Goal: Task Accomplishment & Management: Use online tool/utility

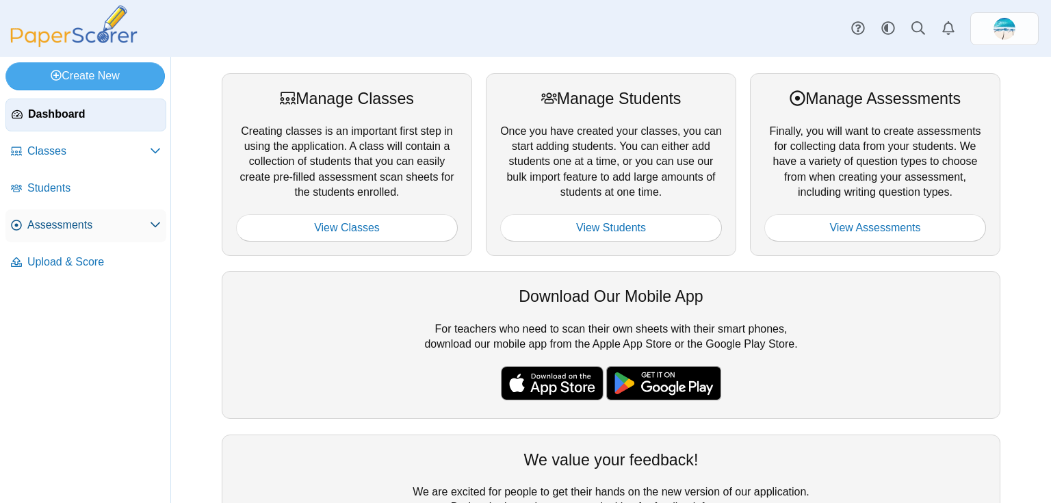
click at [96, 225] on span "Assessments" at bounding box center [88, 225] width 122 height 15
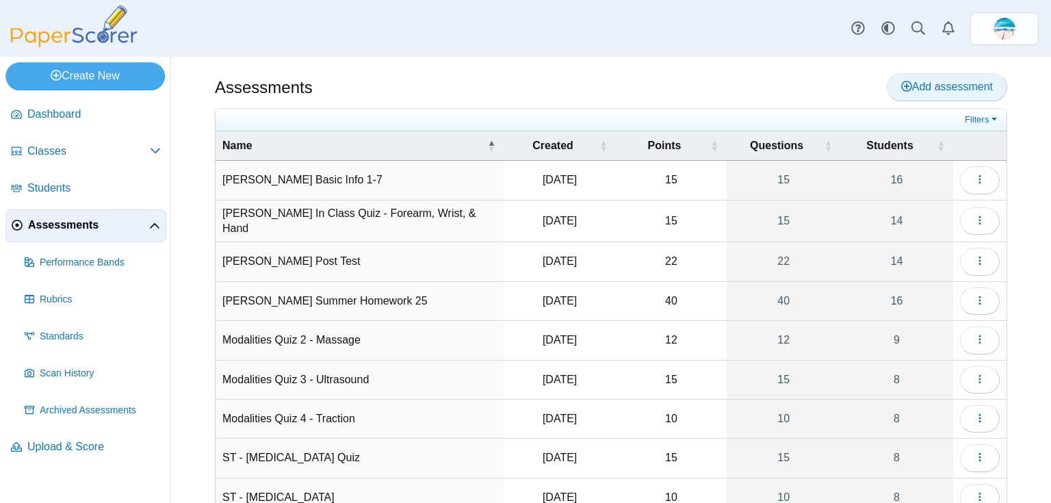
click at [959, 84] on span "Add assessment" at bounding box center [947, 87] width 92 height 12
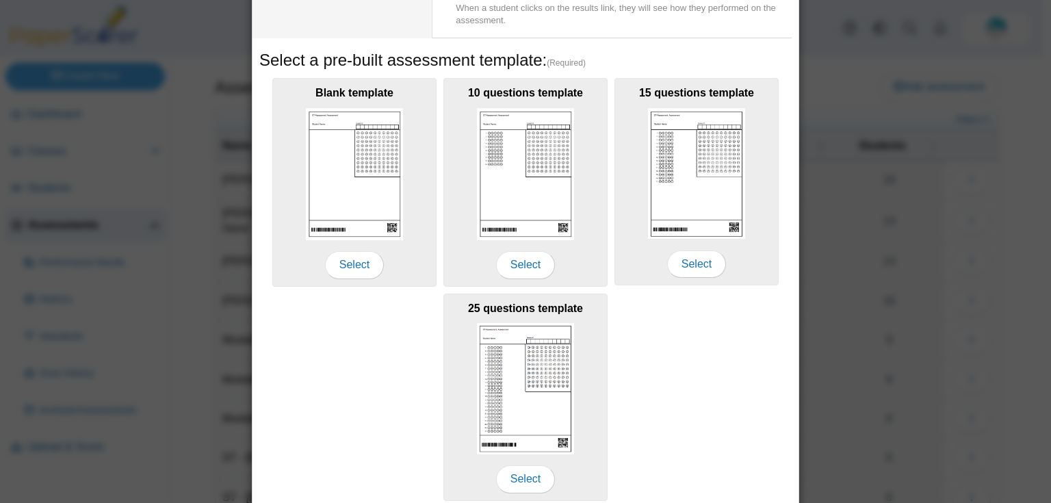
scroll to position [219, 0]
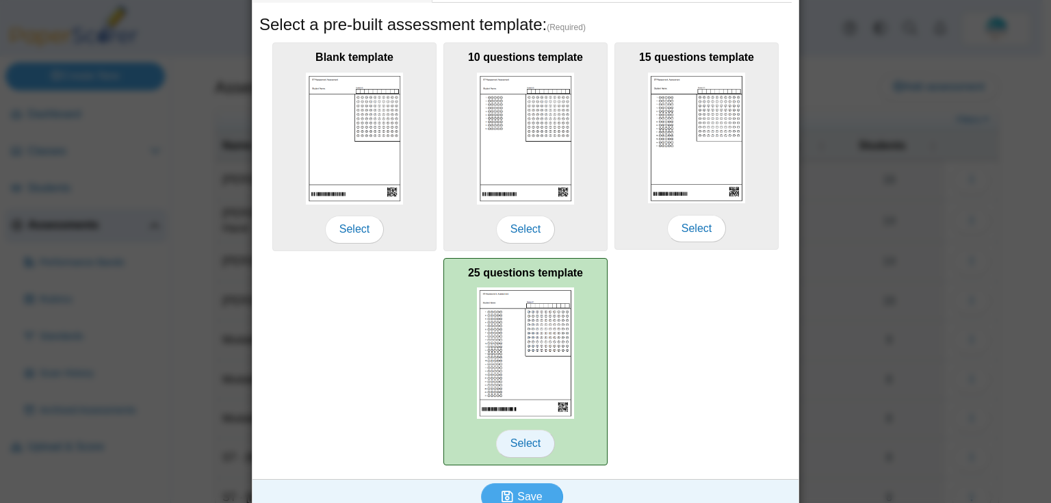
type input "**********"
click at [515, 448] on span "Select" at bounding box center [525, 443] width 59 height 27
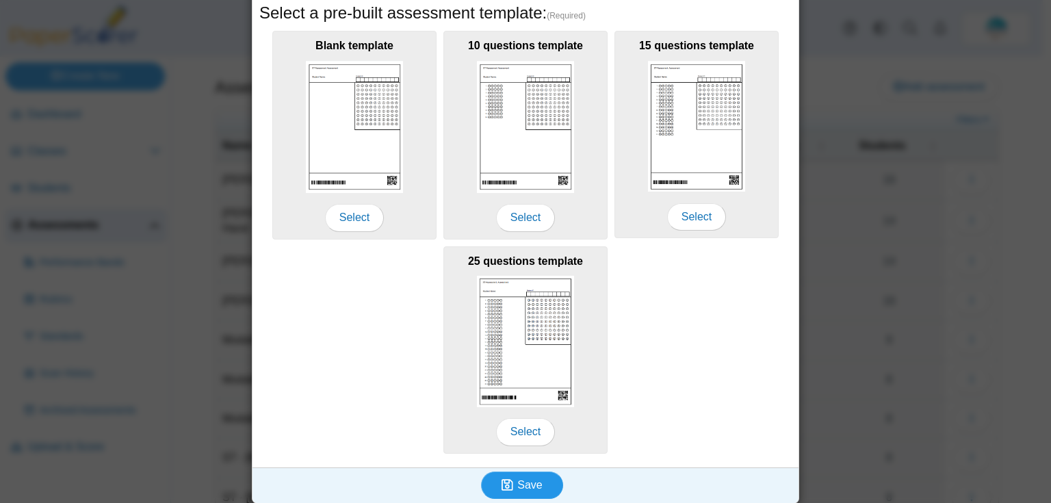
scroll to position [234, 0]
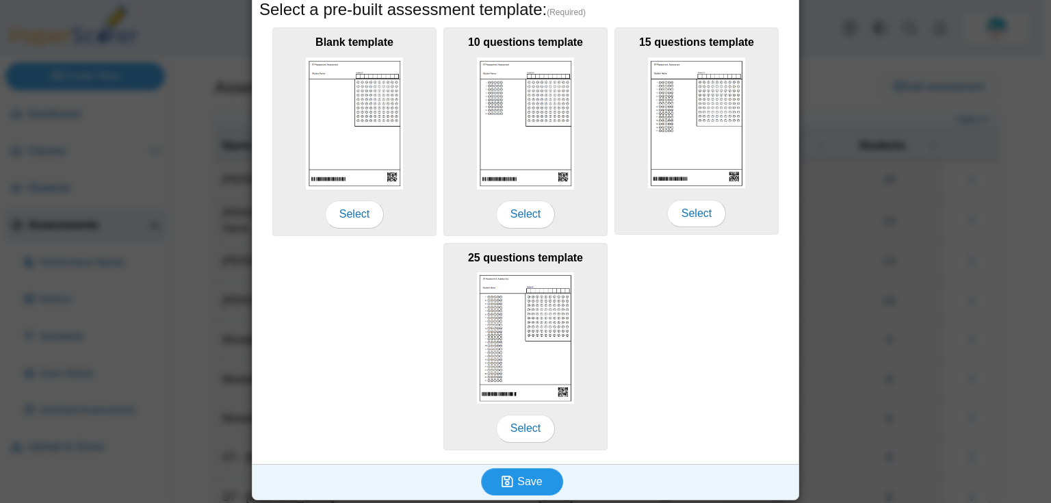
click at [532, 478] on span "Save" at bounding box center [529, 482] width 25 height 12
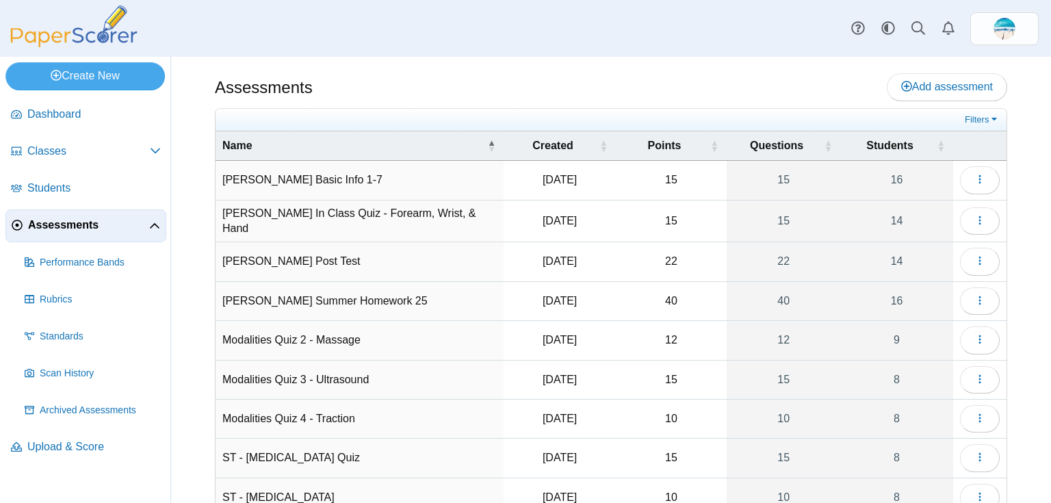
scroll to position [112, 0]
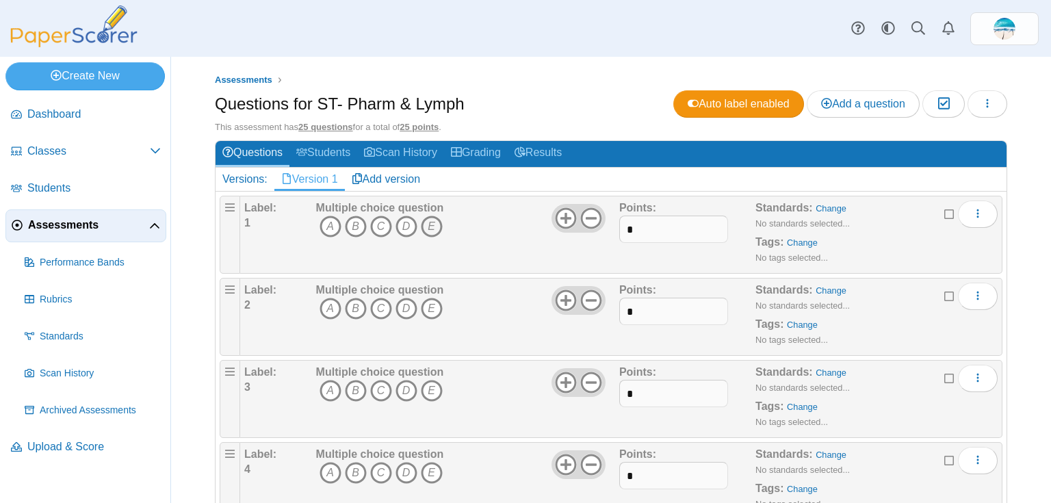
click at [437, 226] on icon "E" at bounding box center [432, 227] width 22 height 22
click at [403, 302] on icon "D" at bounding box center [407, 309] width 22 height 22
click at [350, 386] on icon "B" at bounding box center [356, 391] width 22 height 22
click at [378, 467] on icon "C" at bounding box center [381, 473] width 22 height 22
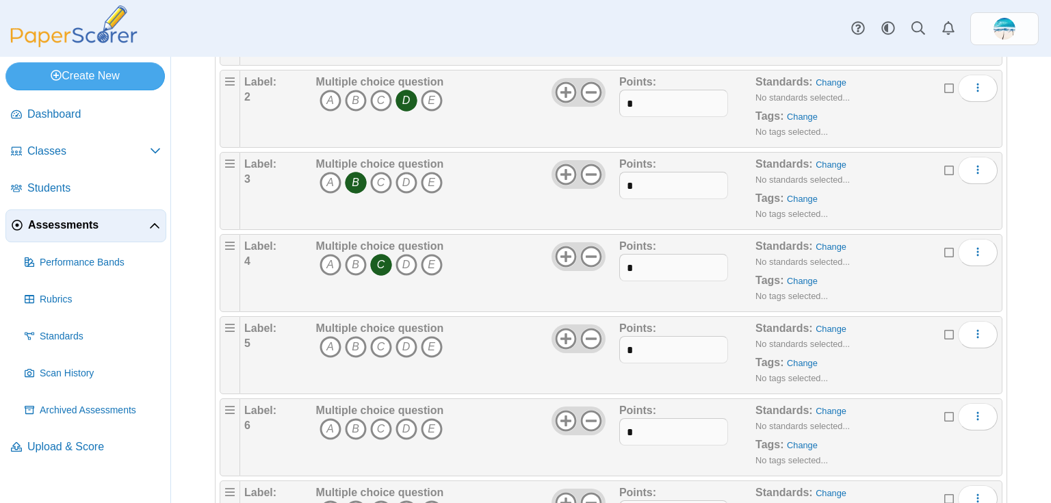
scroll to position [219, 0]
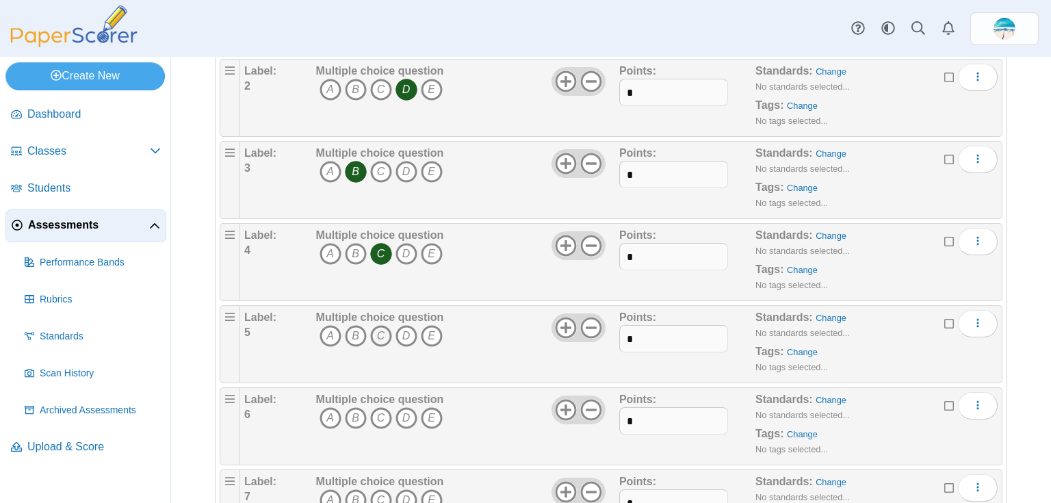
click at [381, 332] on icon "C" at bounding box center [381, 336] width 22 height 22
click at [328, 415] on icon "A" at bounding box center [331, 418] width 22 height 22
click at [408, 490] on icon "D" at bounding box center [407, 500] width 22 height 22
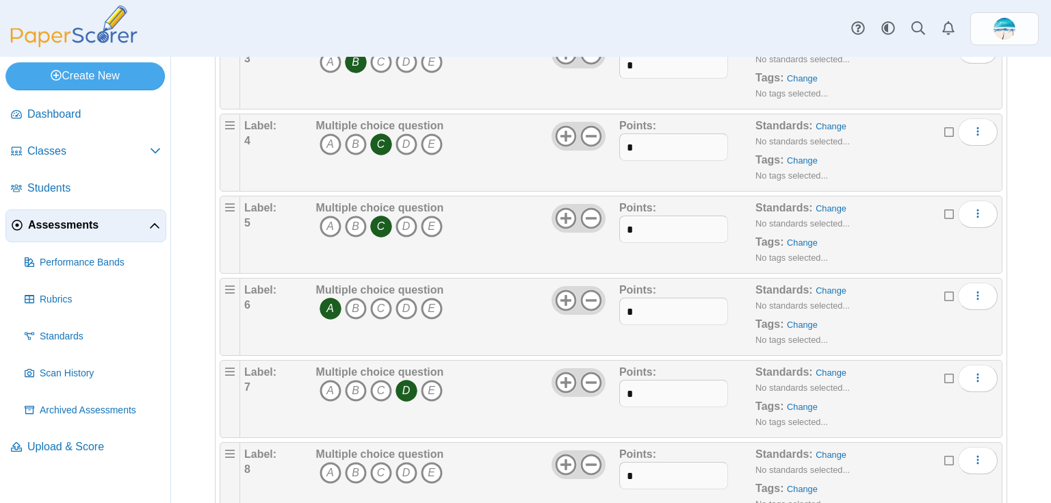
scroll to position [438, 0]
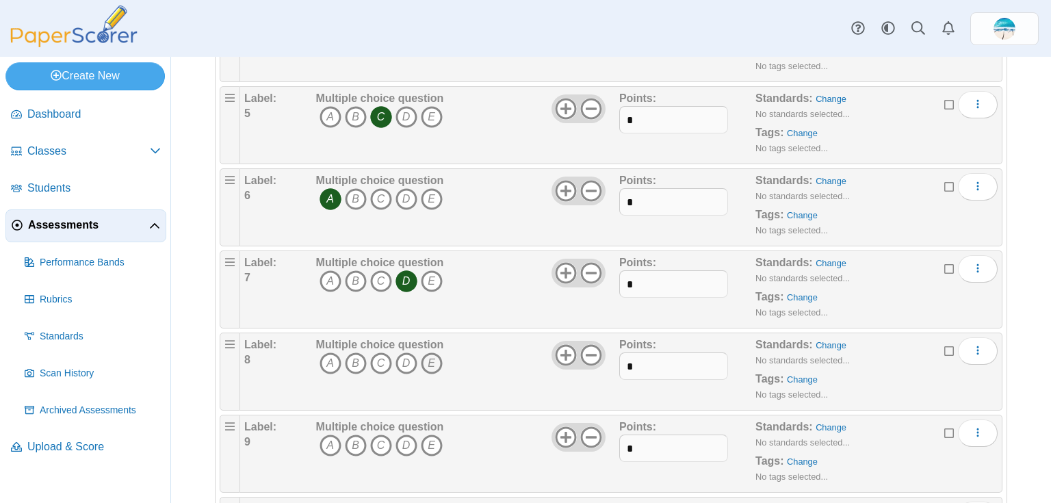
click at [430, 359] on icon "E" at bounding box center [432, 363] width 22 height 22
click at [348, 438] on icon "B" at bounding box center [356, 446] width 22 height 22
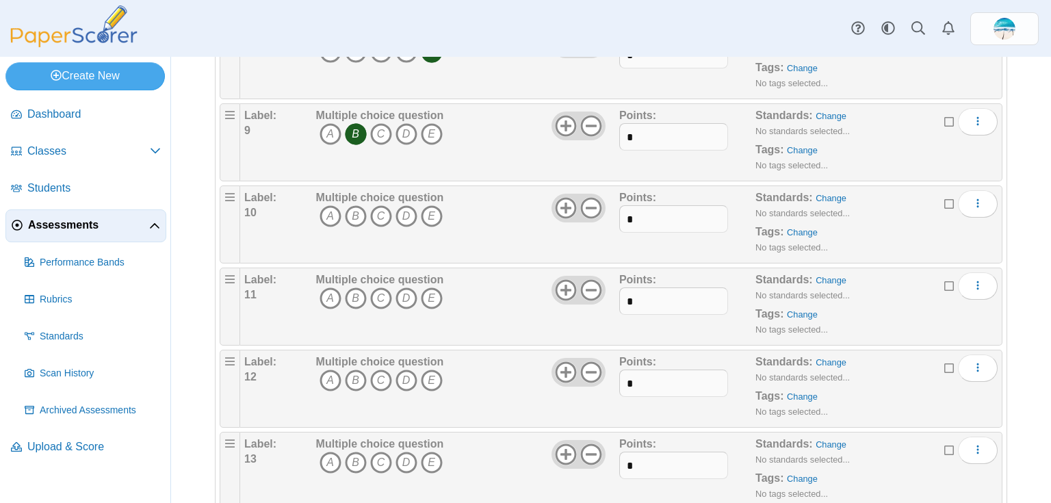
scroll to position [766, 0]
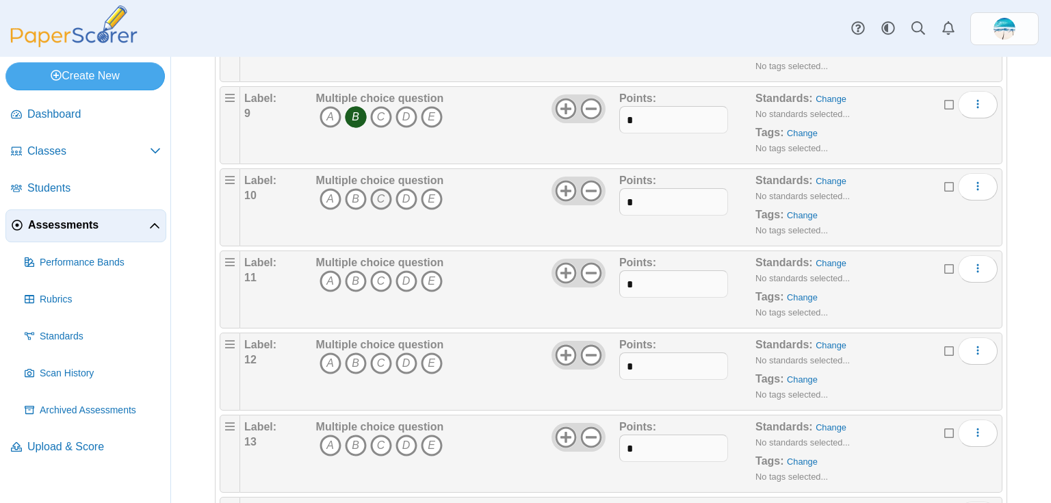
click at [383, 200] on icon "C" at bounding box center [381, 199] width 22 height 22
click at [397, 274] on icon "D" at bounding box center [407, 281] width 22 height 22
click at [326, 362] on icon "A" at bounding box center [331, 363] width 22 height 22
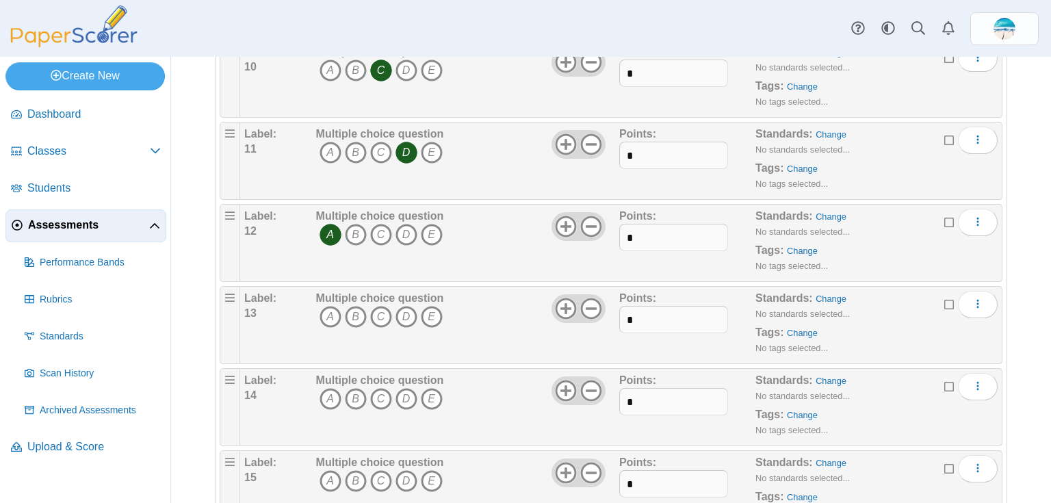
scroll to position [931, 0]
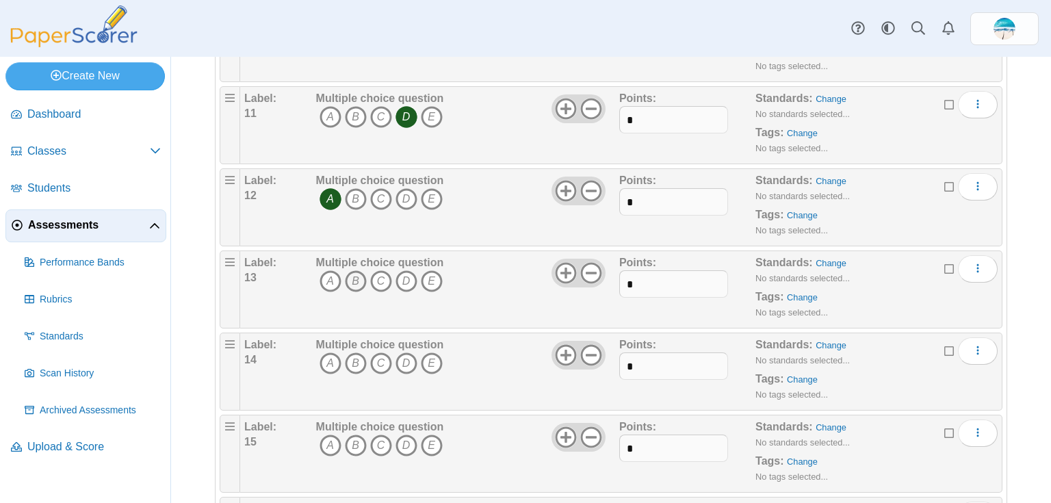
click at [353, 279] on icon "B" at bounding box center [356, 281] width 22 height 22
click at [352, 364] on icon "B" at bounding box center [356, 363] width 22 height 22
click at [376, 270] on icon "C" at bounding box center [381, 281] width 22 height 22
click at [324, 354] on icon "A" at bounding box center [331, 363] width 22 height 22
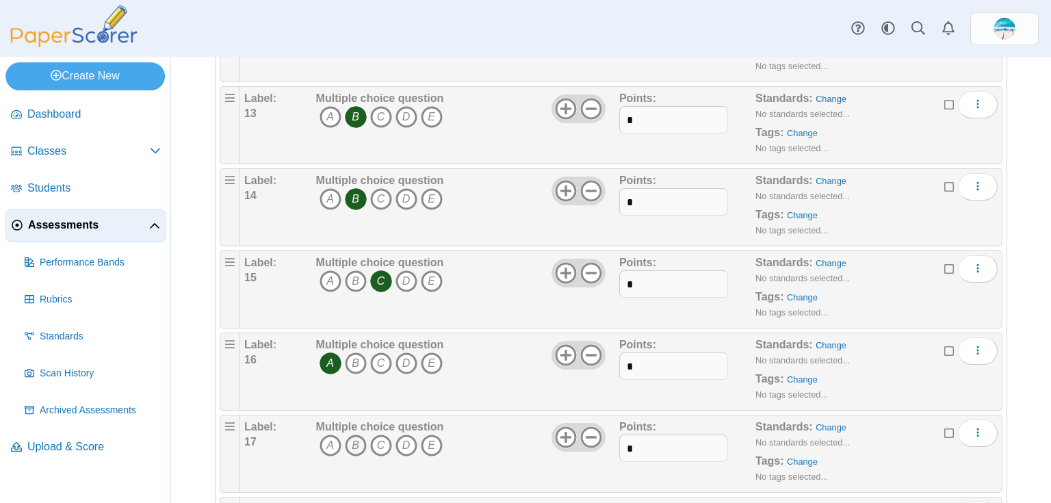
click at [356, 443] on icon "B" at bounding box center [356, 446] width 22 height 22
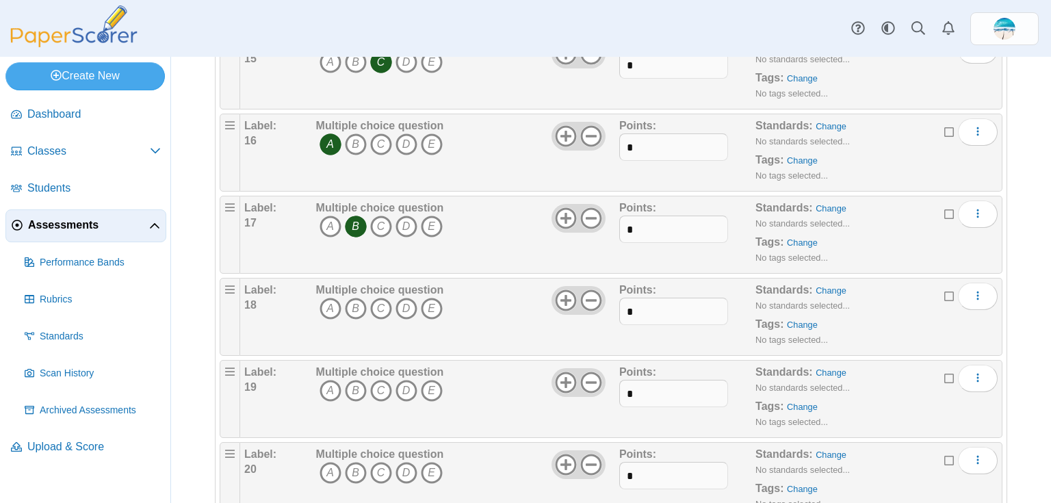
scroll to position [1423, 0]
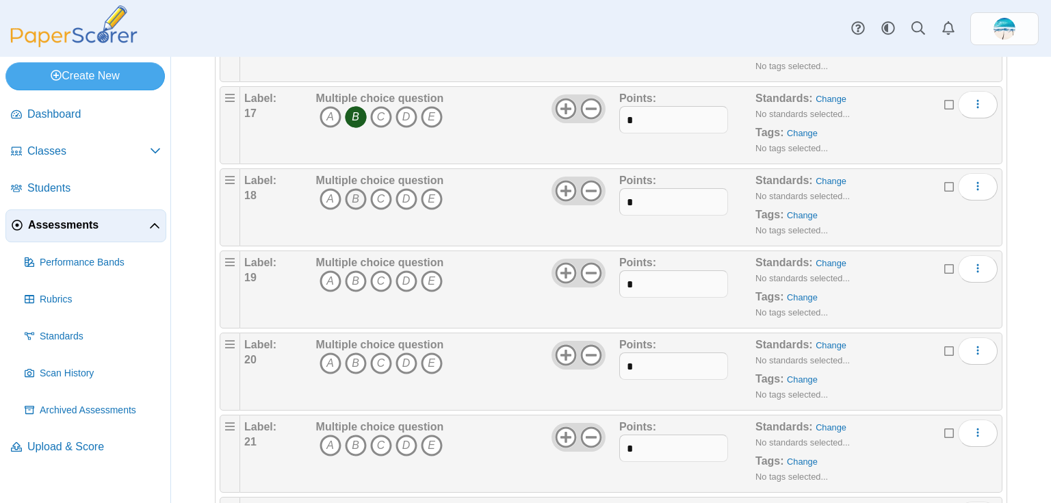
click at [350, 194] on icon "B" at bounding box center [356, 199] width 22 height 22
click at [355, 273] on icon "B" at bounding box center [356, 281] width 22 height 22
click at [334, 361] on icon "A" at bounding box center [331, 363] width 22 height 22
click at [972, 264] on icon "More options" at bounding box center [977, 268] width 11 height 11
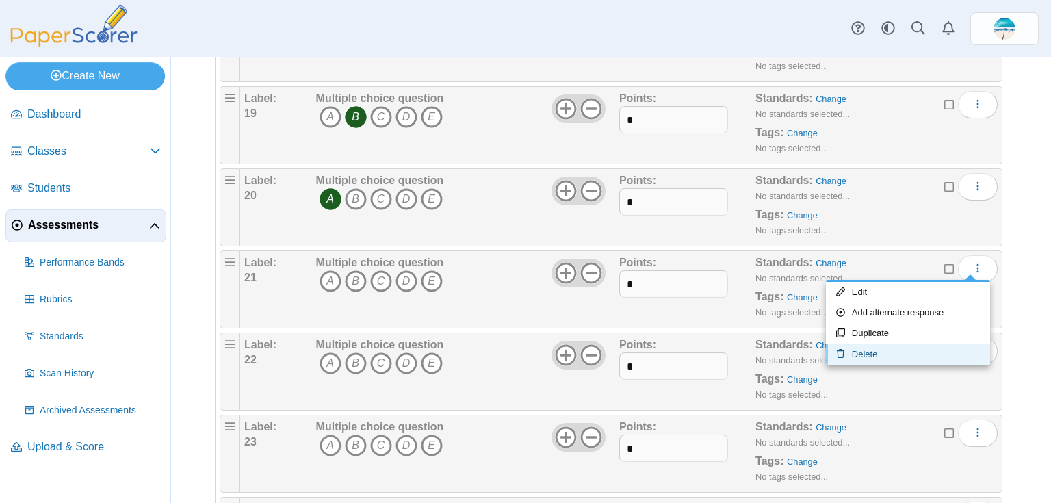
click at [884, 361] on link "Delete" at bounding box center [908, 354] width 164 height 21
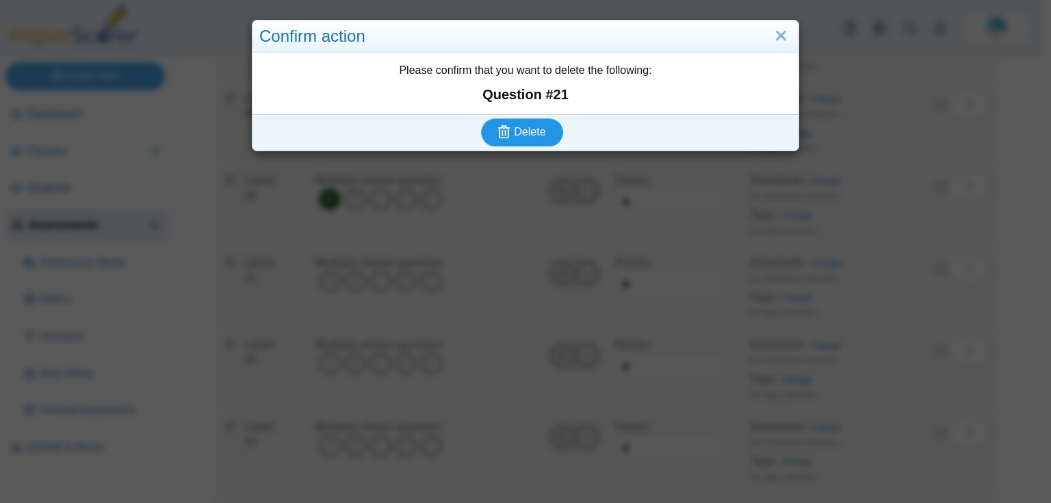
click at [523, 138] on span "Delete" at bounding box center [529, 132] width 31 height 12
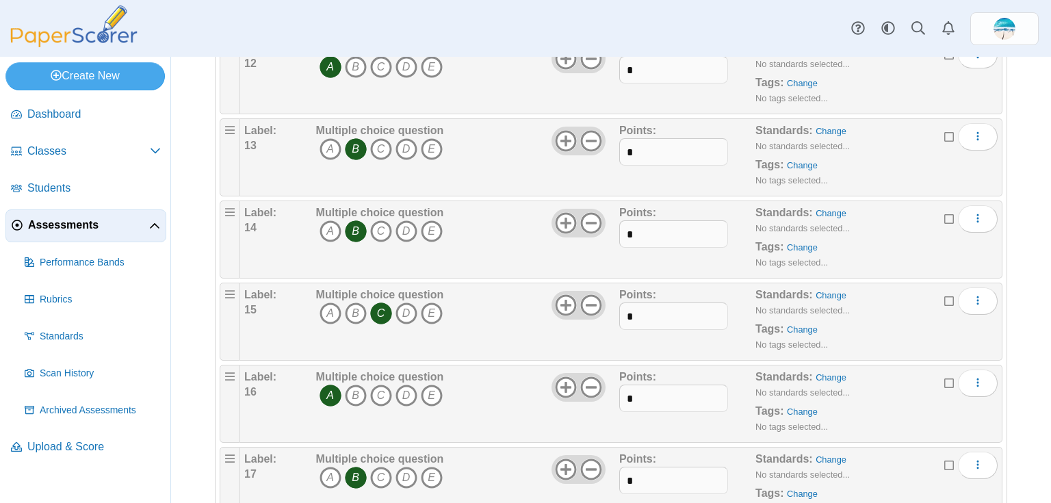
scroll to position [1682, 0]
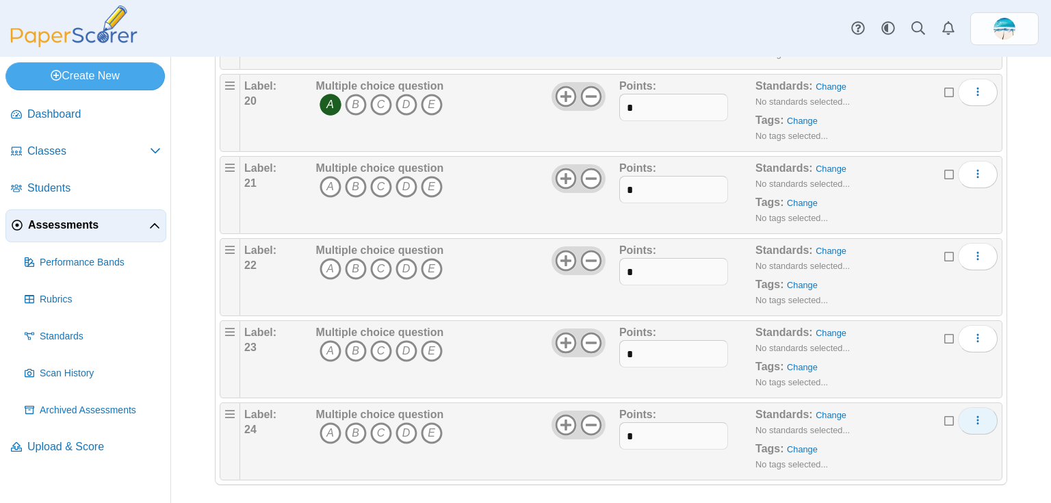
click at [963, 418] on button "More options" at bounding box center [978, 420] width 40 height 27
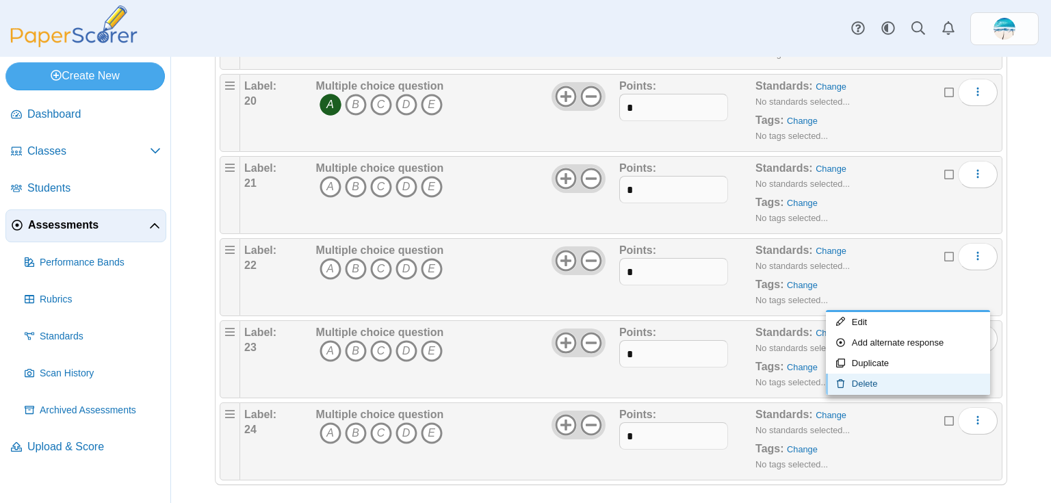
click at [908, 383] on link "Delete" at bounding box center [908, 384] width 164 height 21
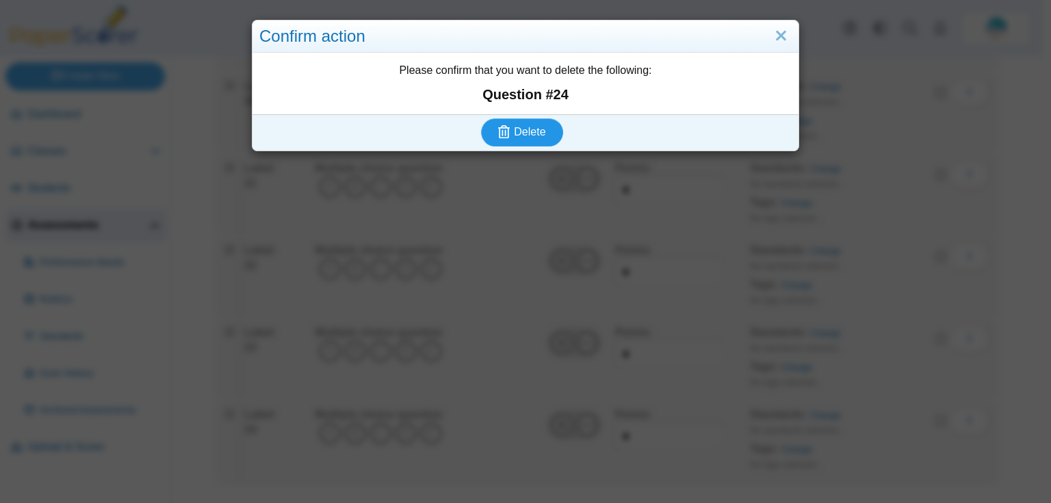
click at [517, 122] on button "Delete" at bounding box center [522, 131] width 82 height 27
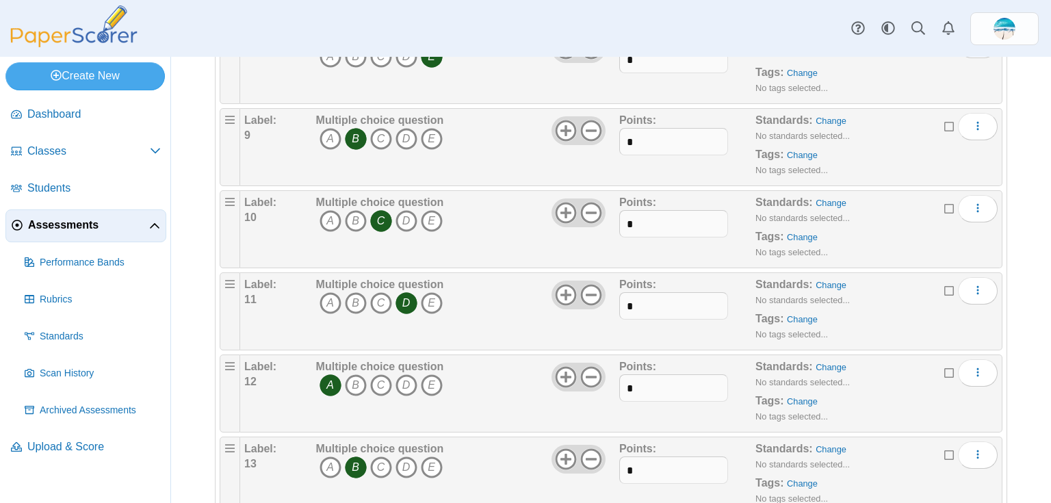
scroll to position [1600, 0]
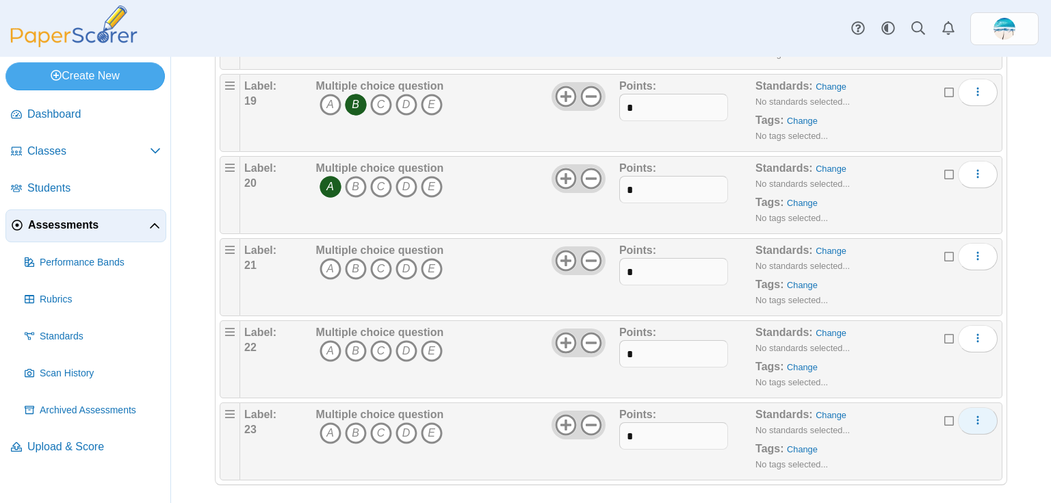
click at [976, 416] on use "More options" at bounding box center [977, 420] width 2 height 9
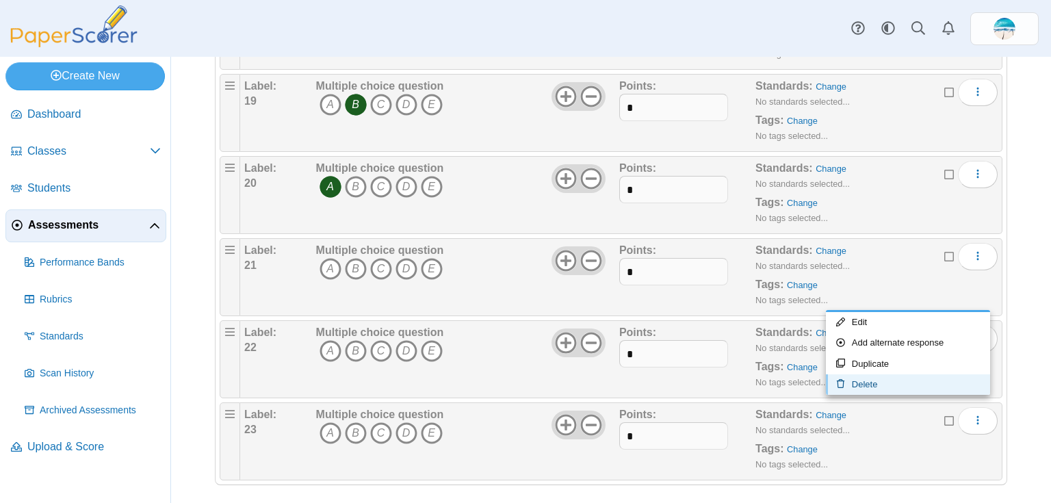
click at [906, 379] on link "Delete" at bounding box center [908, 384] width 164 height 21
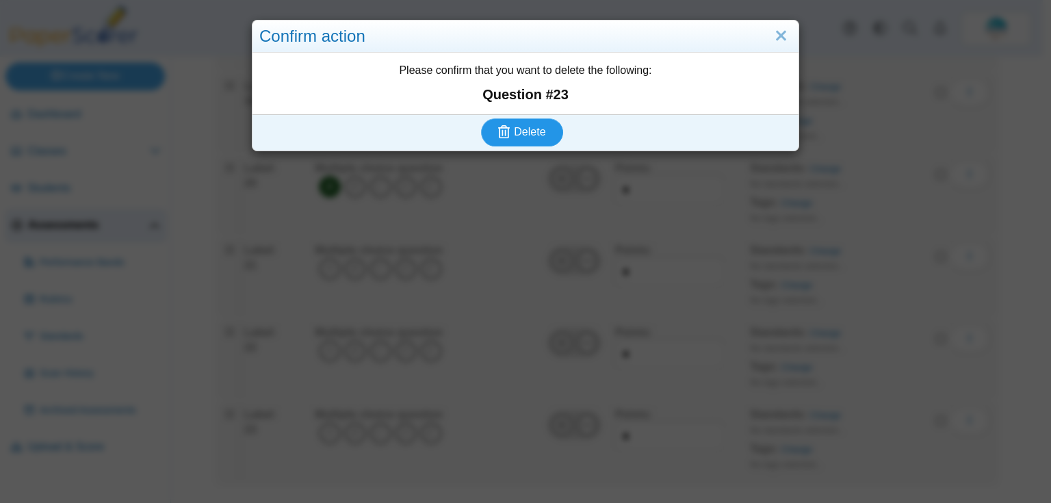
click at [514, 128] on span "Delete" at bounding box center [529, 132] width 31 height 12
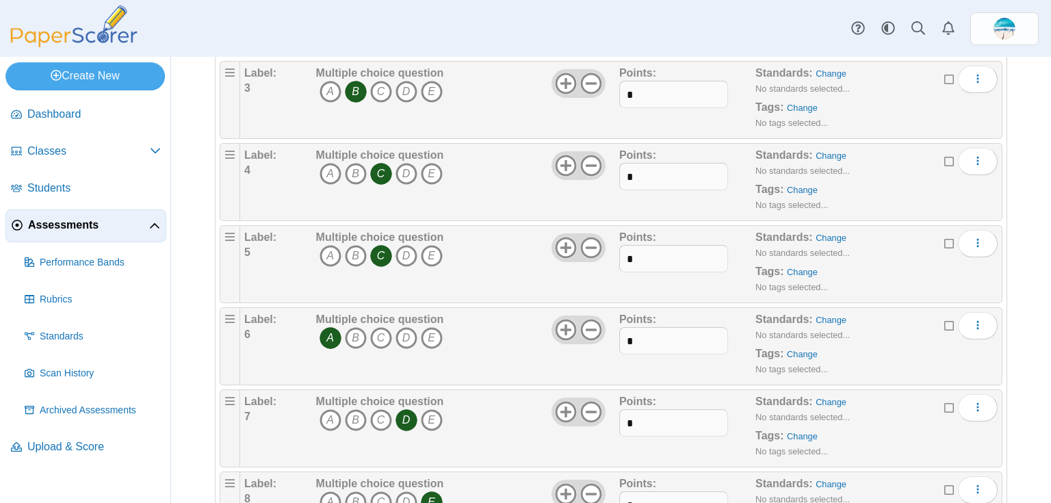
scroll to position [1518, 0]
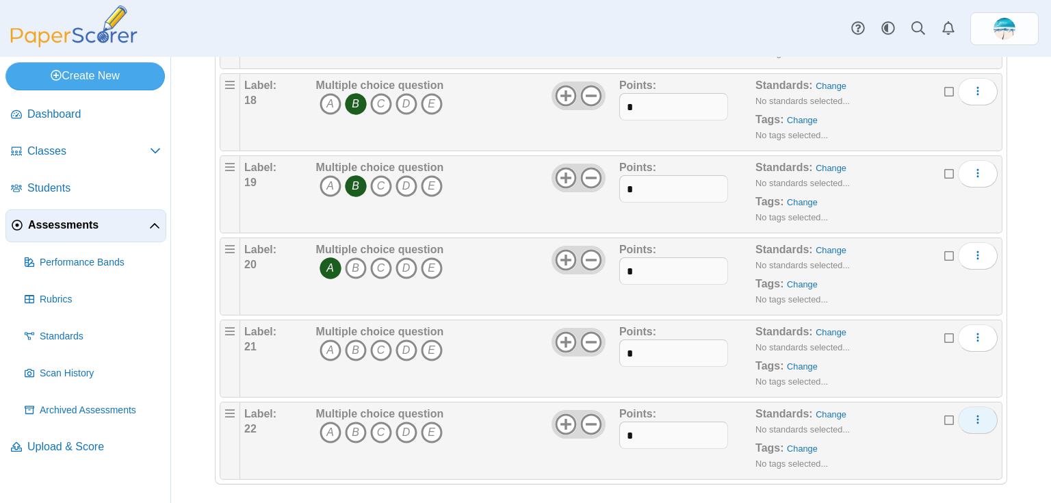
click at [972, 414] on icon "More options" at bounding box center [977, 419] width 11 height 11
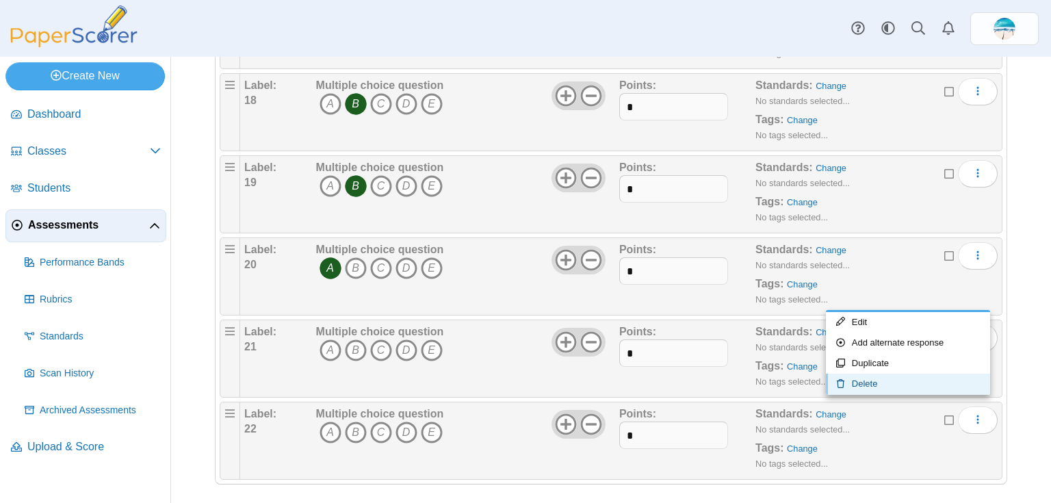
click at [866, 387] on link "Delete" at bounding box center [908, 384] width 164 height 21
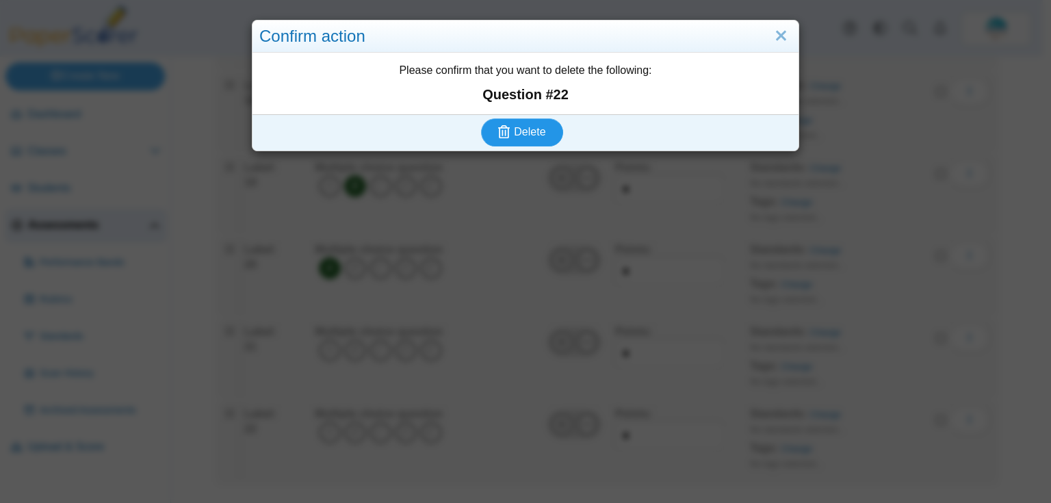
click at [520, 126] on span "Delete" at bounding box center [529, 132] width 31 height 12
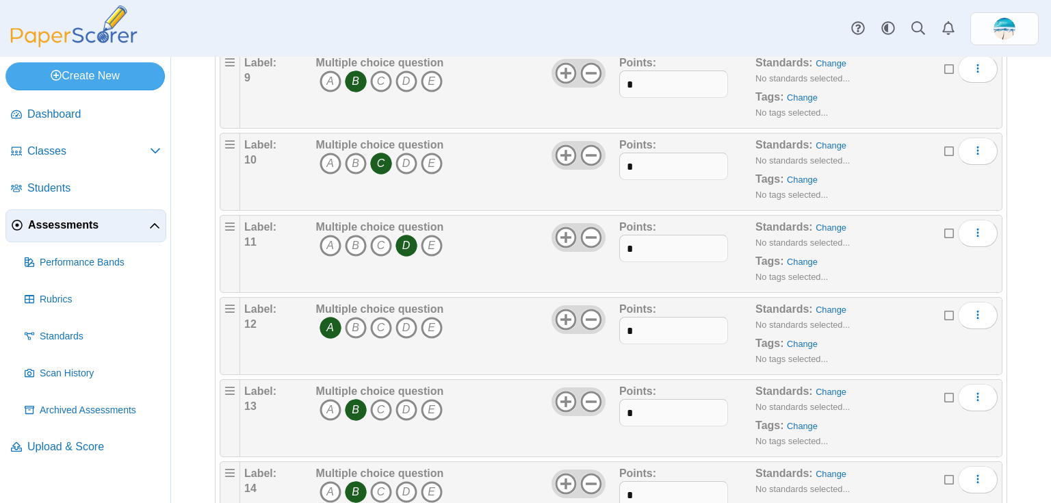
scroll to position [1436, 0]
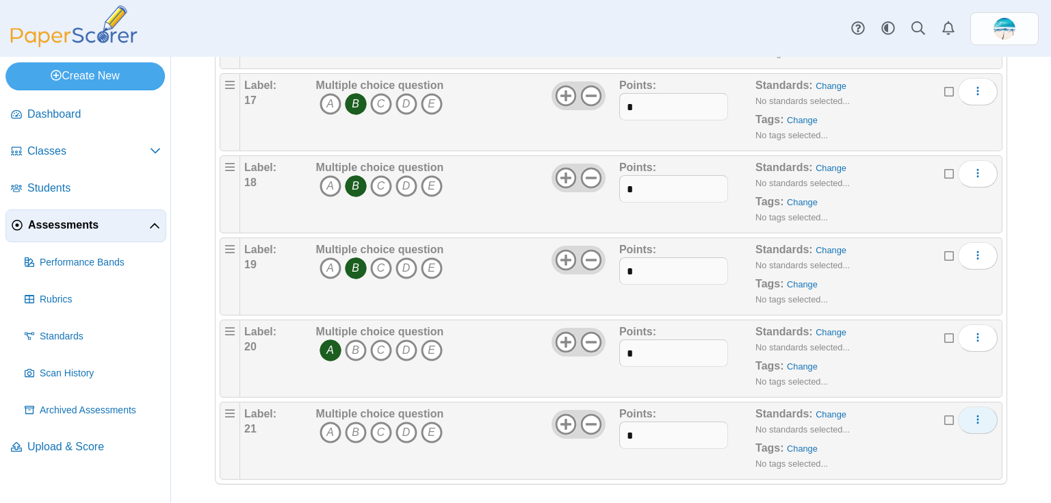
click at [976, 416] on button "More options" at bounding box center [978, 419] width 40 height 27
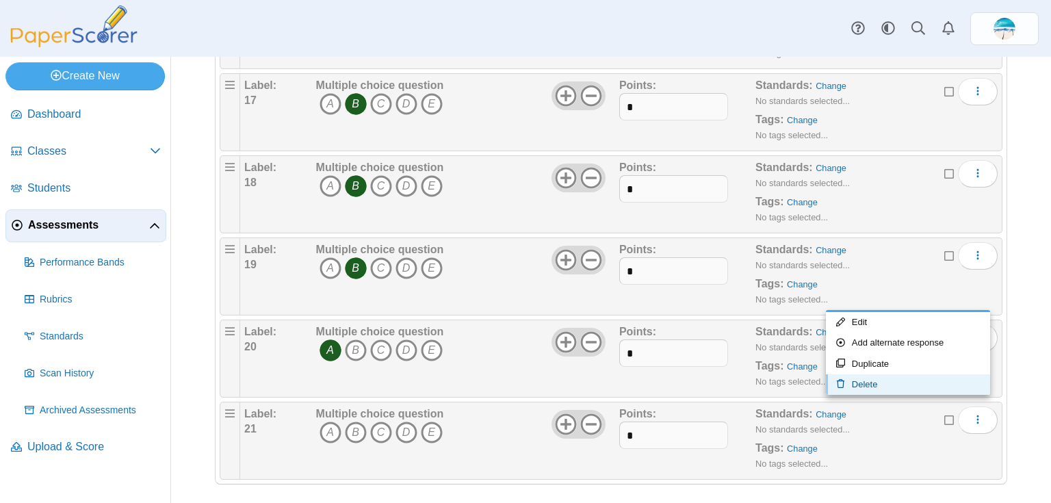
click at [903, 383] on link "Delete" at bounding box center [908, 384] width 164 height 21
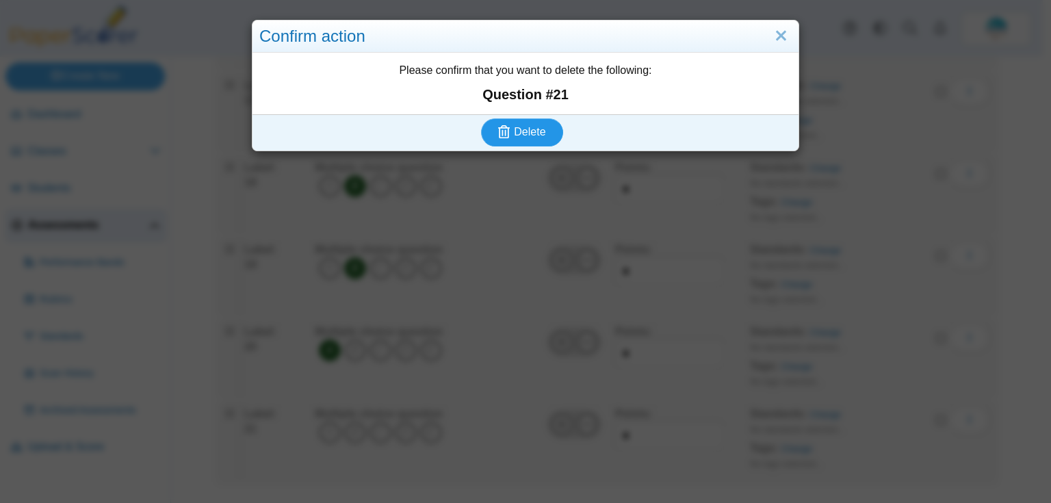
click at [538, 129] on span "Delete" at bounding box center [529, 132] width 31 height 12
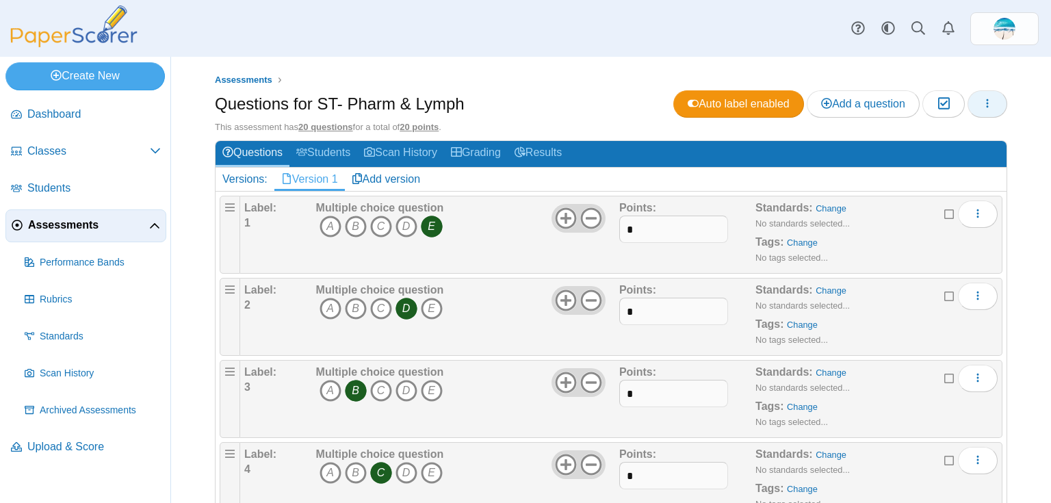
click at [983, 112] on button "button" at bounding box center [988, 103] width 40 height 27
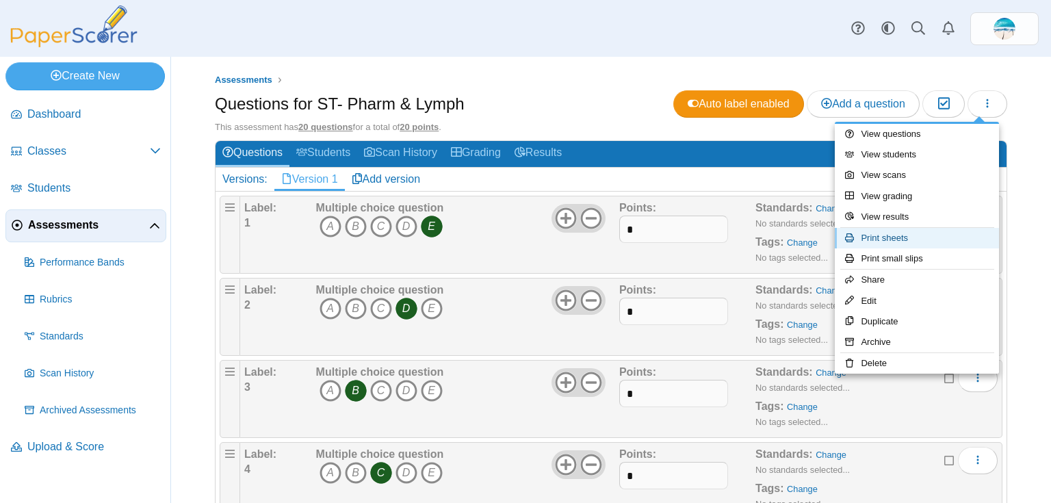
click at [955, 233] on link "Print sheets" at bounding box center [917, 238] width 164 height 21
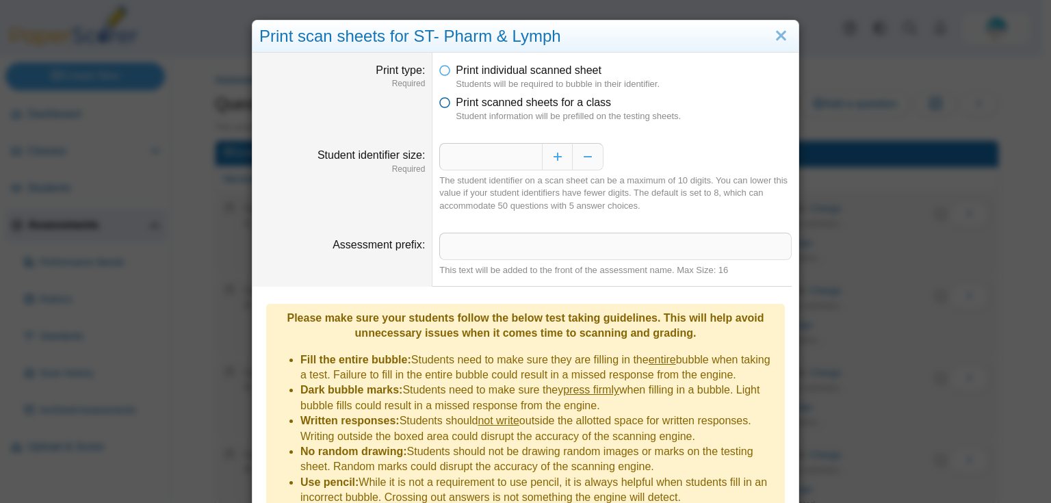
click at [441, 100] on icon at bounding box center [444, 100] width 11 height 10
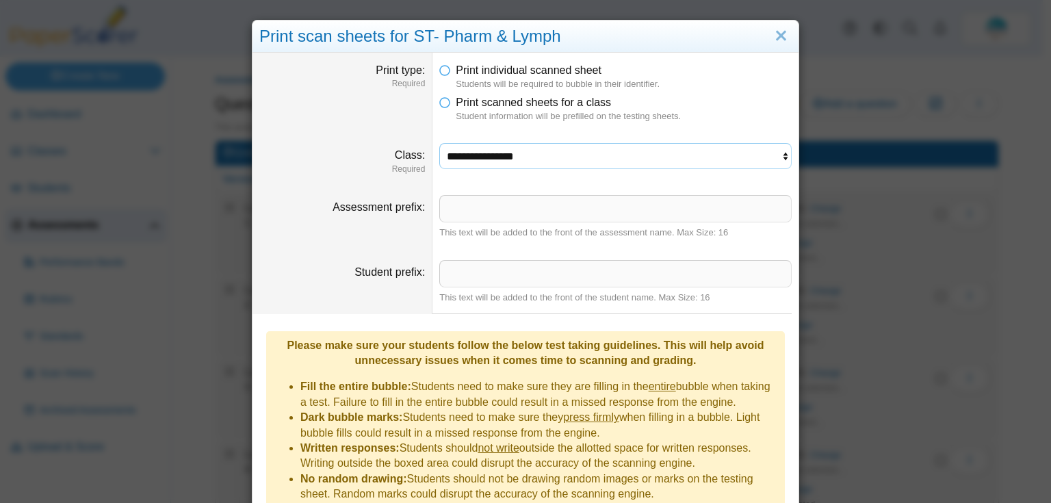
click at [470, 156] on select "**********" at bounding box center [615, 156] width 352 height 26
select select "**********"
click at [439, 143] on select "**********" at bounding box center [615, 156] width 352 height 26
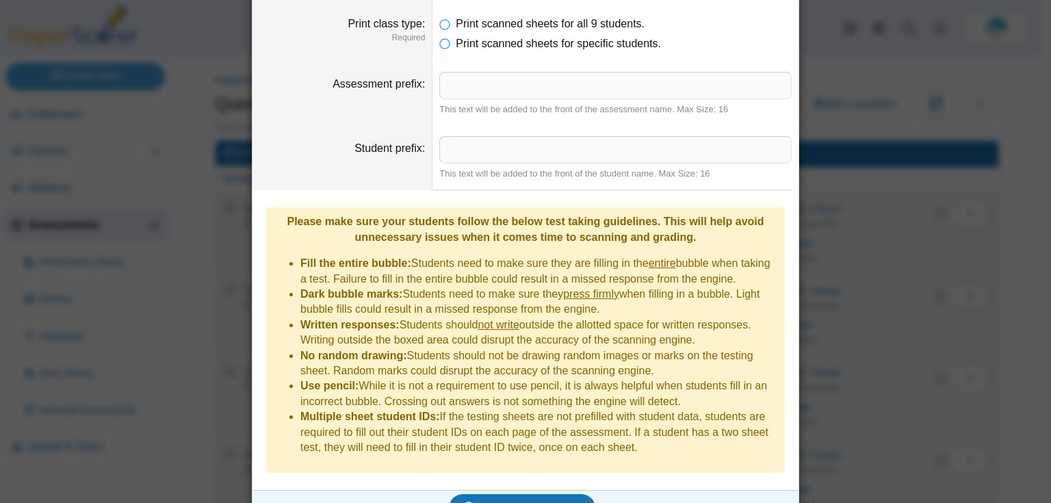
scroll to position [186, 0]
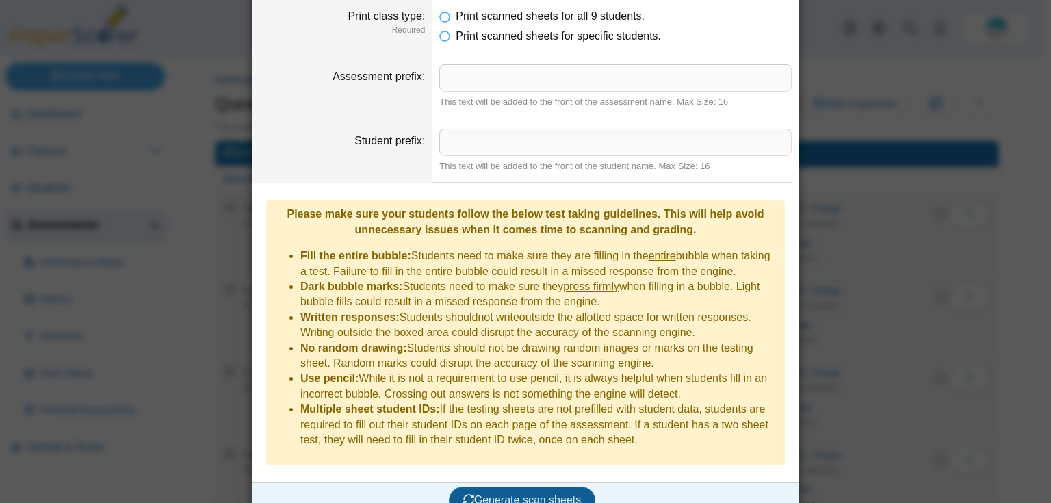
click at [518, 494] on span "Generate scan sheets" at bounding box center [522, 500] width 118 height 12
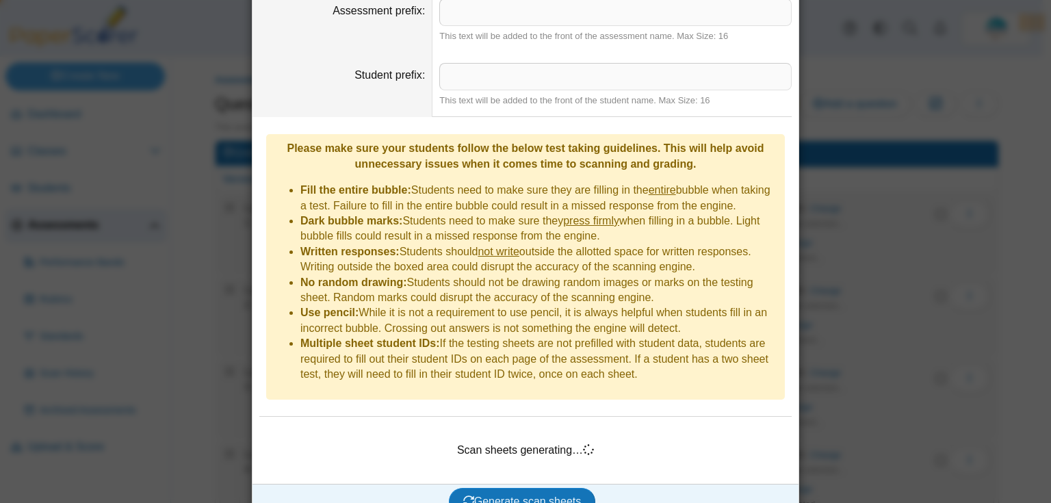
scroll to position [252, 0]
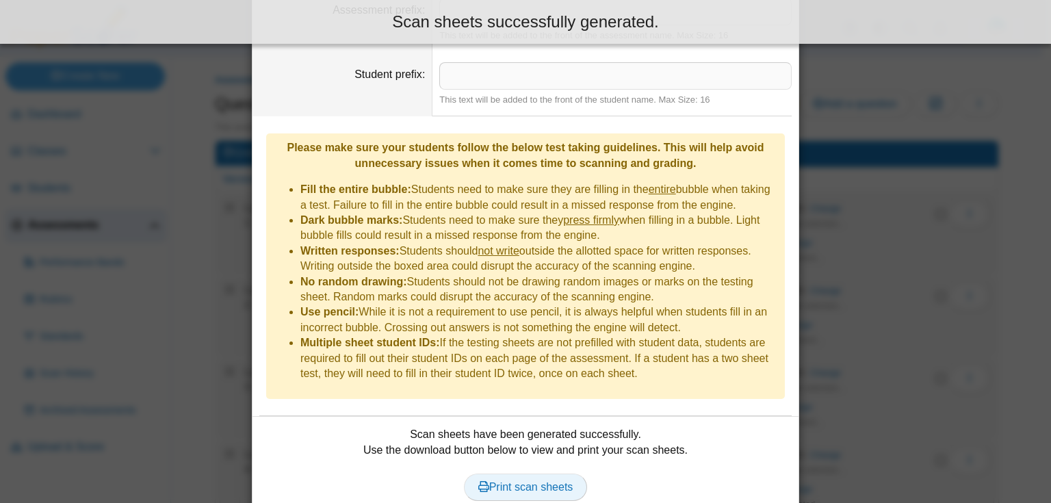
click at [549, 474] on link "Print scan sheets" at bounding box center [526, 487] width 124 height 27
